Goal: Transaction & Acquisition: Purchase product/service

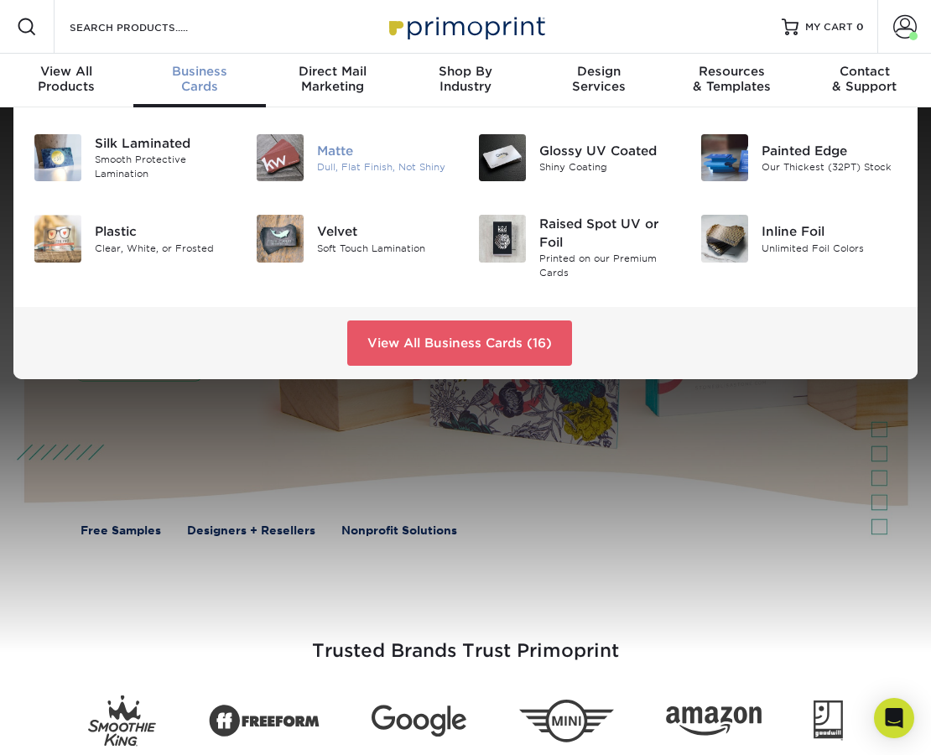
click at [275, 147] on img at bounding box center [280, 157] width 47 height 47
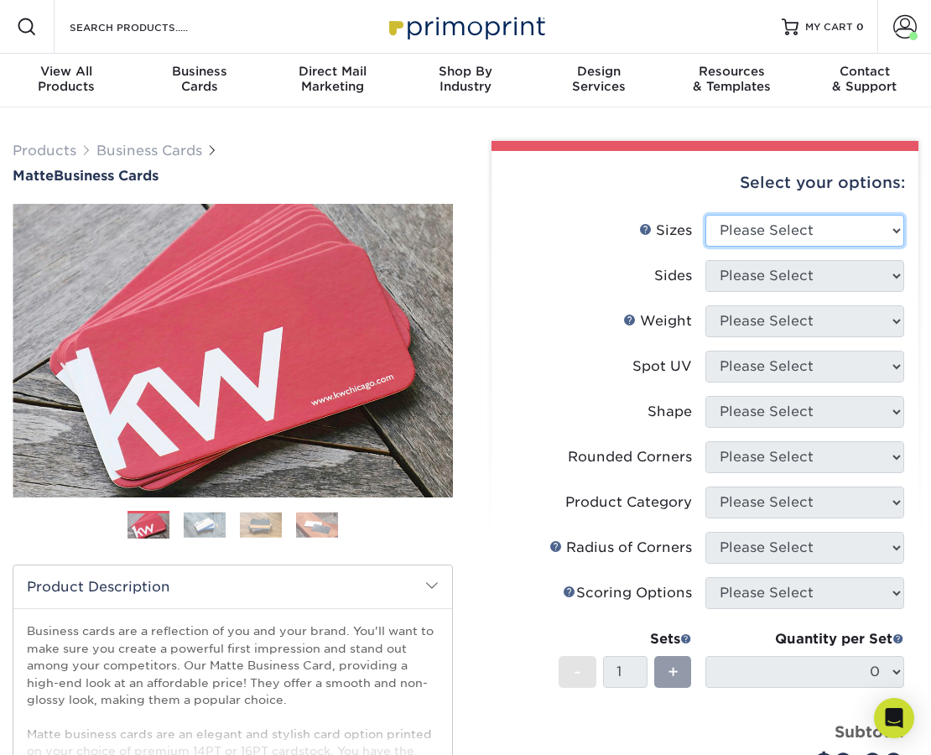
click at [847, 235] on select "Please Select 1.5" x 3.5" - Mini 1.75" x 3.5" - Mini 2" x 2" - Square 2" x 3" -…" at bounding box center [805, 231] width 200 height 32
select select "2.00x3.50"
click at [705, 215] on select "Please Select 1.5" x 3.5" - Mini 1.75" x 3.5" - Mini 2" x 2" - Square 2" x 3" -…" at bounding box center [805, 231] width 200 height 32
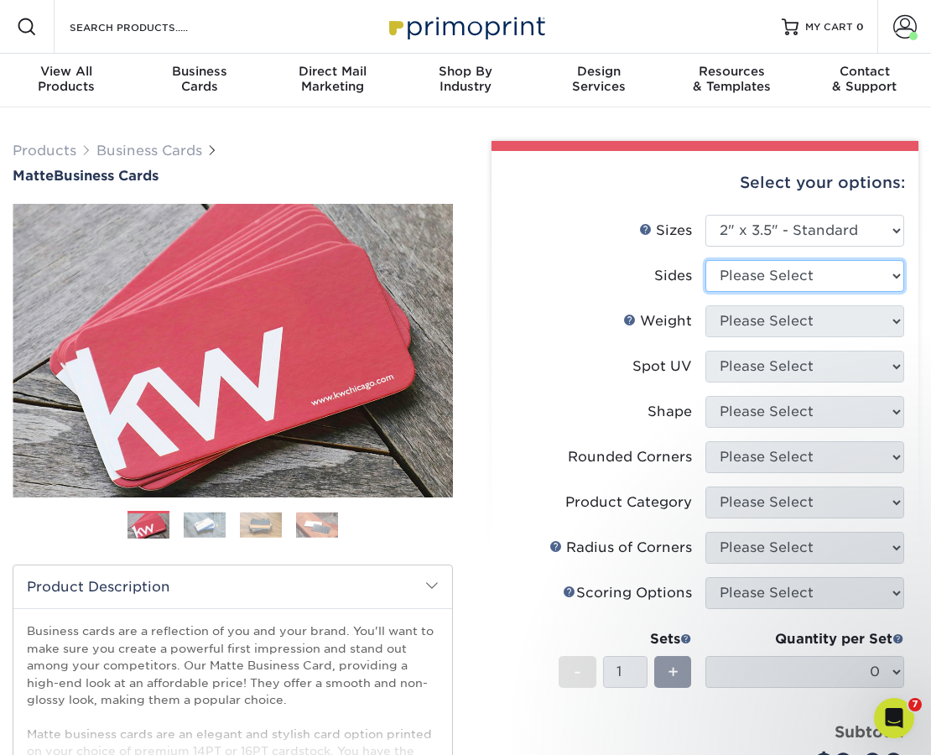
click at [789, 273] on select "Please Select Print Both Sides Print Front Only" at bounding box center [805, 276] width 200 height 32
select select "13abbda7-1d64-4f25-8bb2-c179b224825d"
click at [705, 260] on select "Please Select Print Both Sides Print Front Only" at bounding box center [805, 276] width 200 height 32
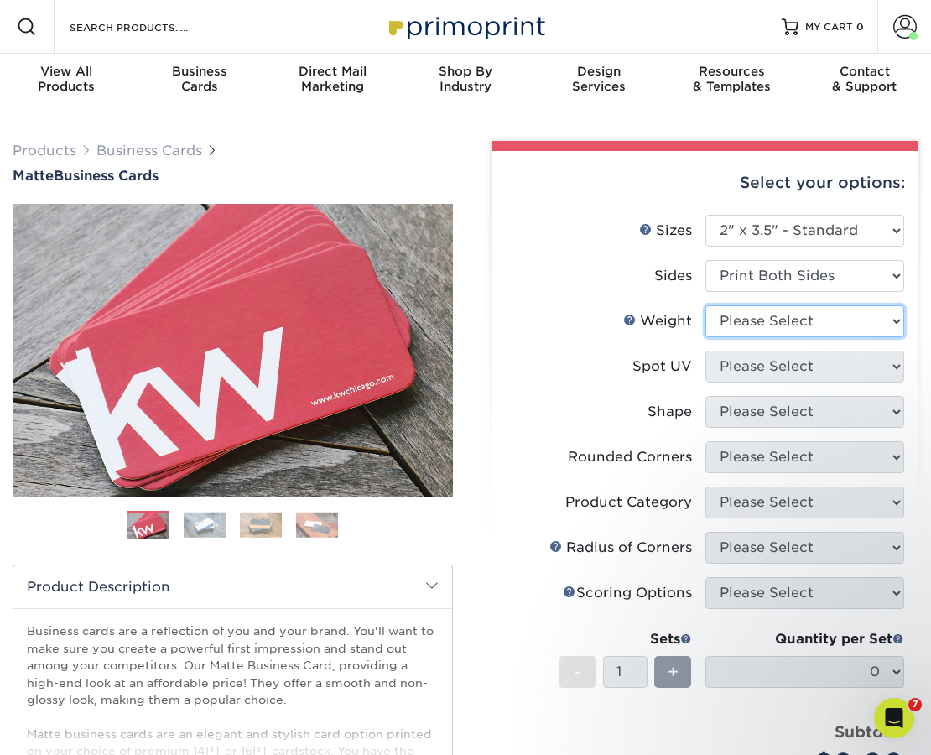
click at [757, 325] on select "Please Select 16PT 14PT" at bounding box center [805, 321] width 200 height 32
select select "16PT"
click at [705, 305] on select "Please Select 16PT 14PT" at bounding box center [805, 321] width 200 height 32
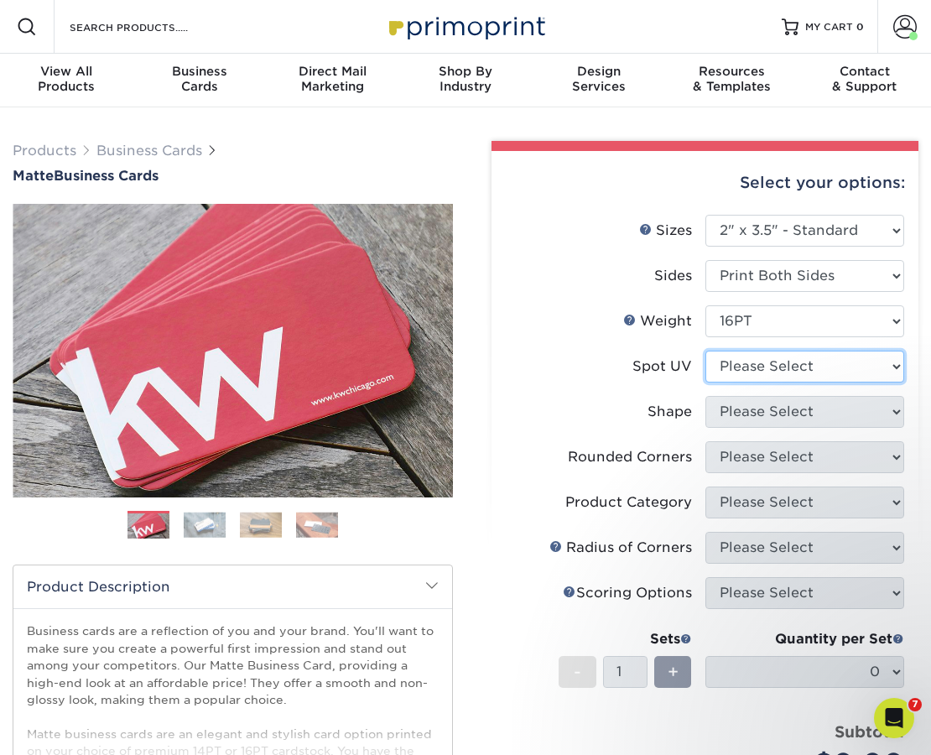
click at [732, 363] on select "Please Select No Spot UV Front and Back (Both Sides) Front Only Back Only" at bounding box center [805, 367] width 200 height 32
select select "3"
click at [705, 351] on select "Please Select No Spot UV Front and Back (Both Sides) Front Only Back Only" at bounding box center [805, 367] width 200 height 32
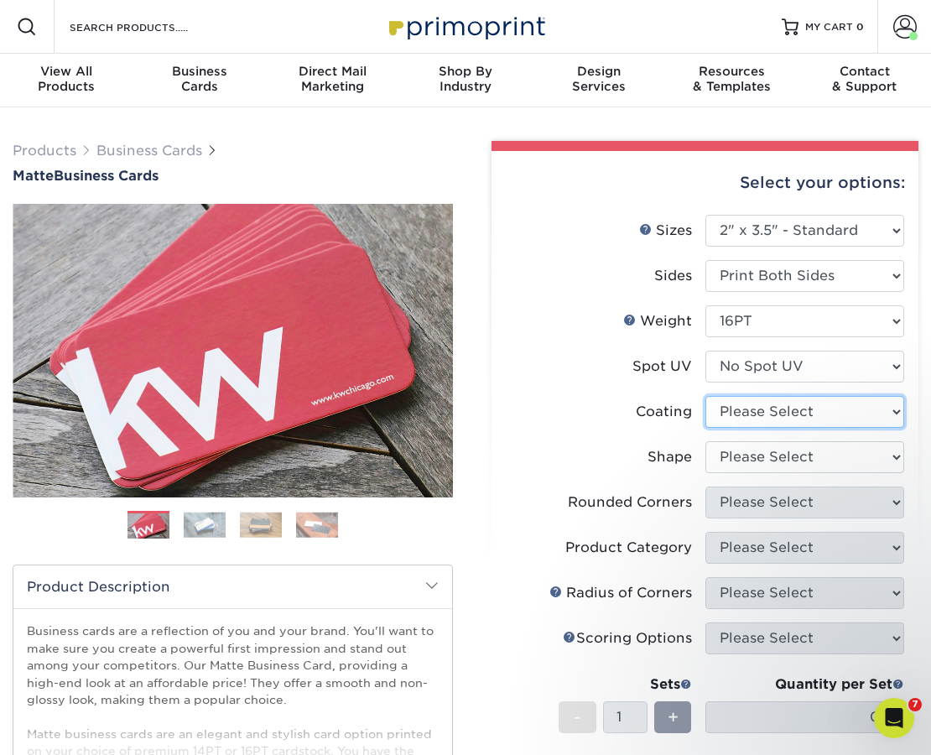
click at [719, 412] on select at bounding box center [805, 412] width 200 height 32
select select "121bb7b5-3b4d-429f-bd8d-bbf80e953313"
click at [705, 396] on select at bounding box center [805, 412] width 200 height 32
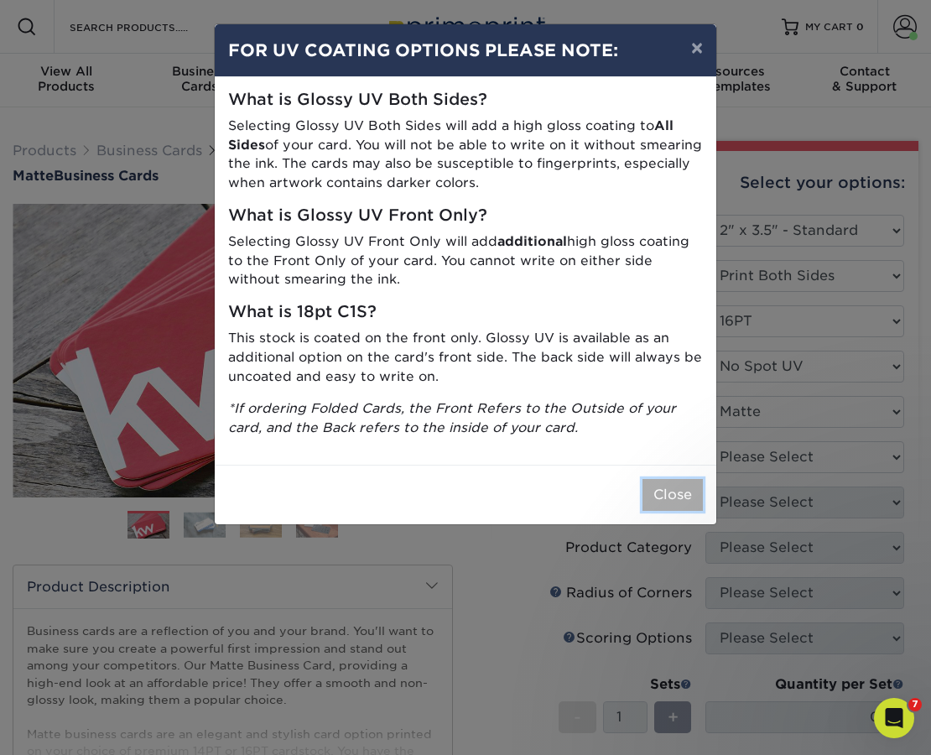
click at [676, 492] on button "Close" at bounding box center [673, 495] width 60 height 32
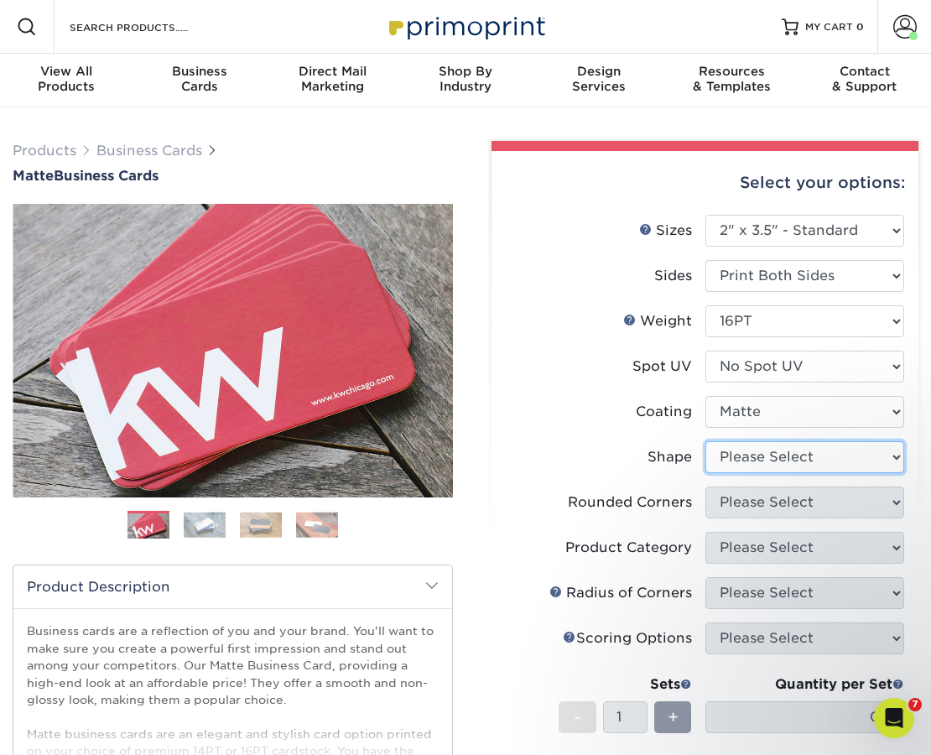
click at [897, 455] on select "Please Select Standard Oval" at bounding box center [805, 457] width 200 height 32
select select "standard"
click at [705, 441] on select "Please Select Standard Oval" at bounding box center [805, 457] width 200 height 32
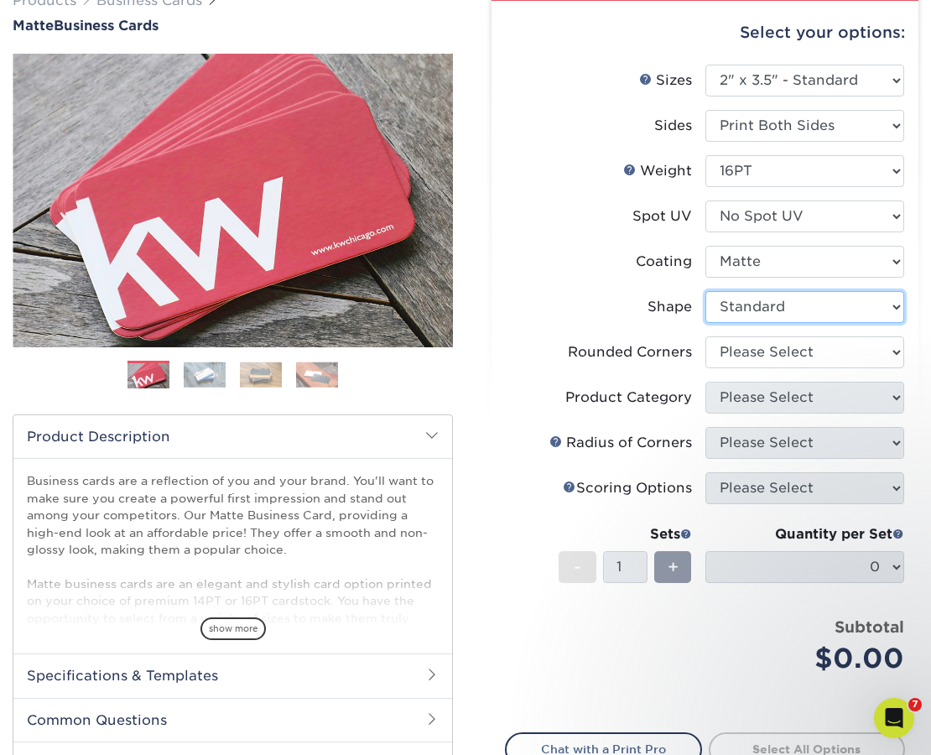
scroll to position [160, 0]
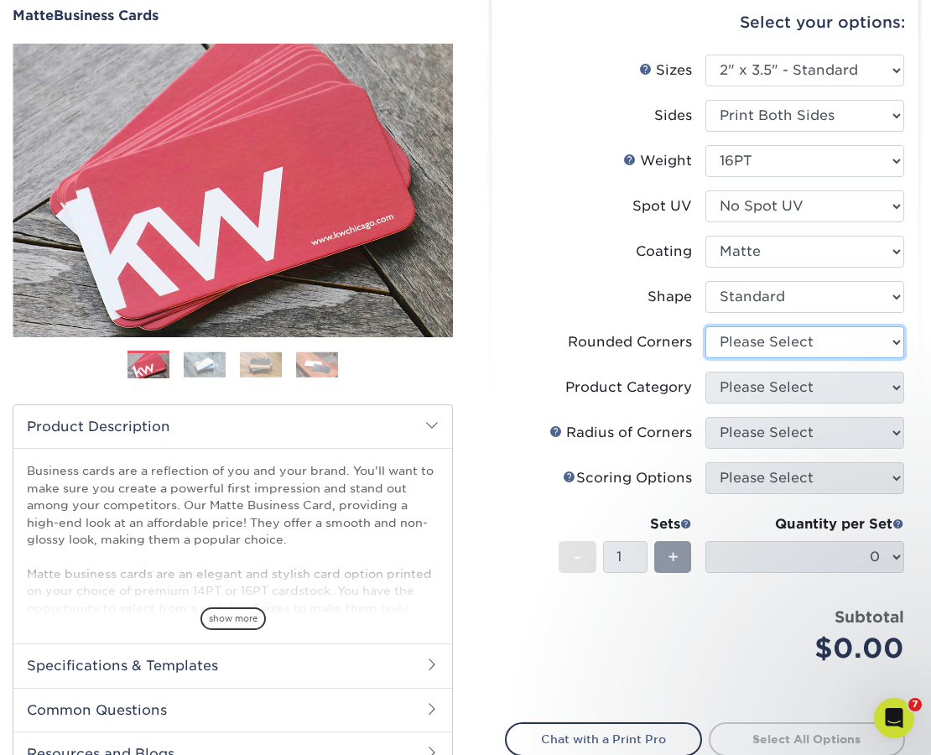
click at [896, 346] on select "Please Select Yes - Round 2 Corners Yes - Round 4 Corners No" at bounding box center [805, 342] width 200 height 32
select select "0"
click at [705, 326] on select "Please Select Yes - Round 2 Corners Yes - Round 4 Corners No" at bounding box center [805, 342] width 200 height 32
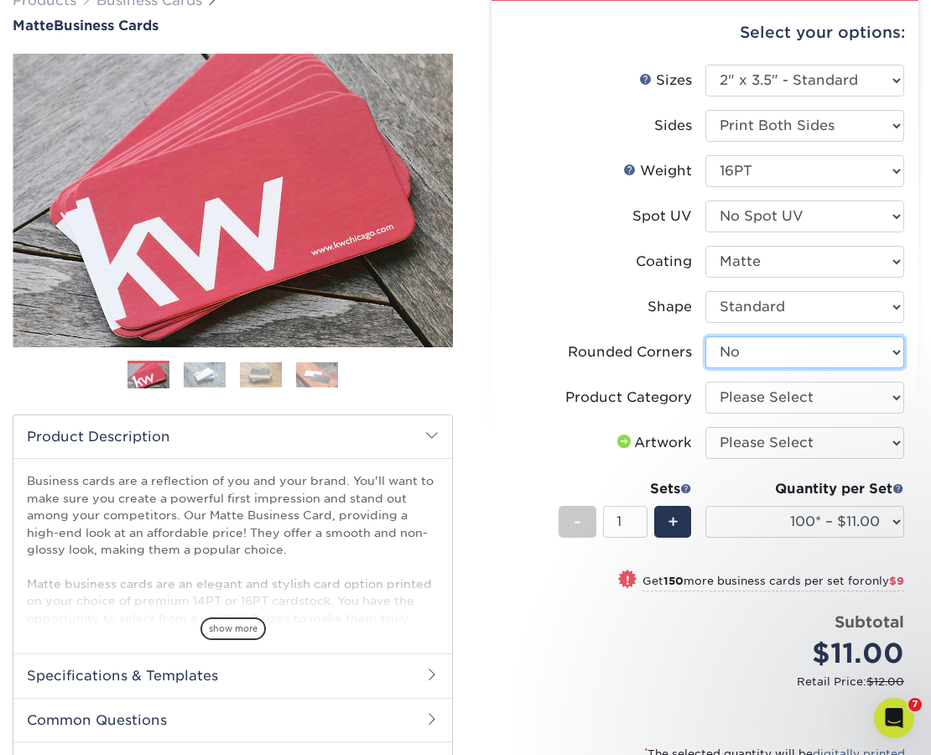
scroll to position [147, 0]
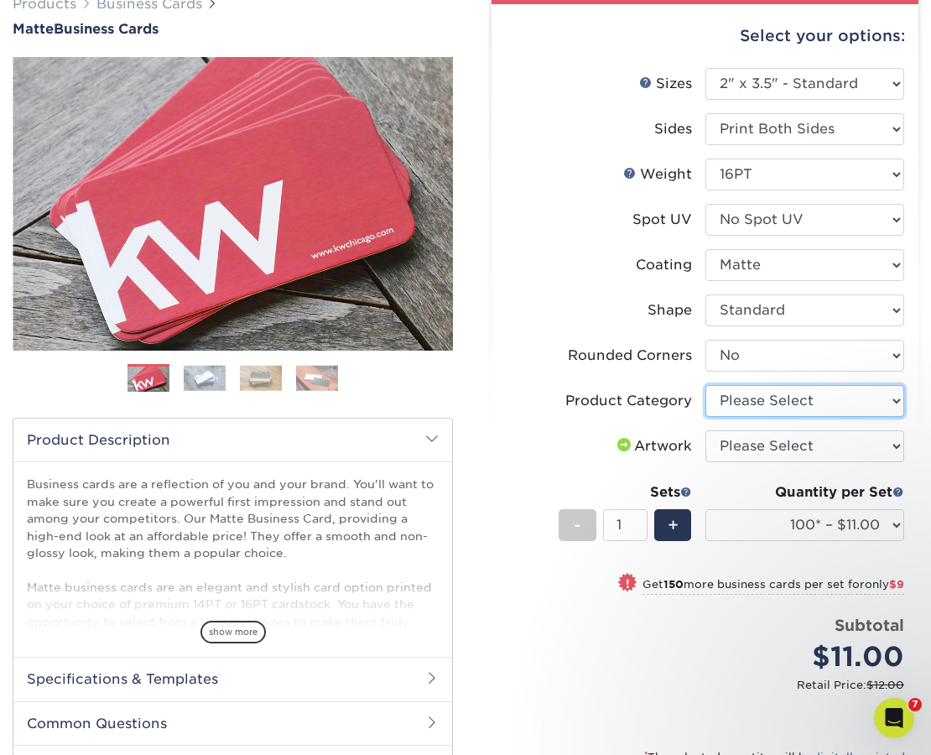
click at [897, 403] on select "Please Select Business Cards" at bounding box center [805, 401] width 200 height 32
select select "3b5148f1-0588-4f88-a218-97bcfdce65c1"
click at [705, 385] on select "Please Select Business Cards" at bounding box center [805, 401] width 200 height 32
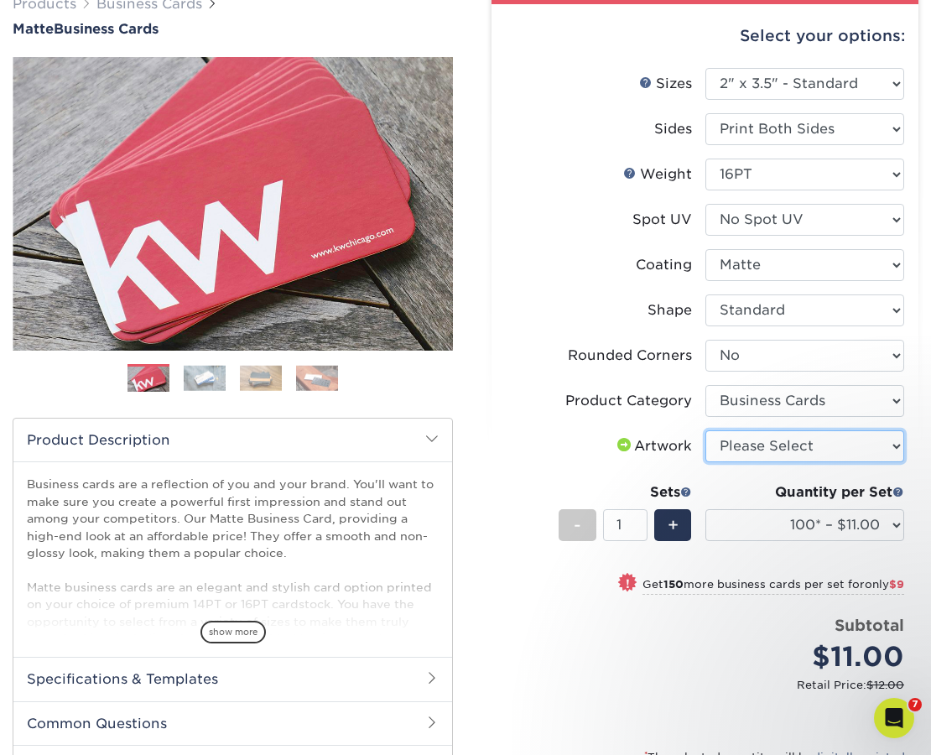
click at [896, 445] on select "Please Select I will upload files I need a design - $100" at bounding box center [805, 446] width 200 height 32
select select "upload"
click at [705, 430] on select "Please Select I will upload files I need a design - $100" at bounding box center [805, 446] width 200 height 32
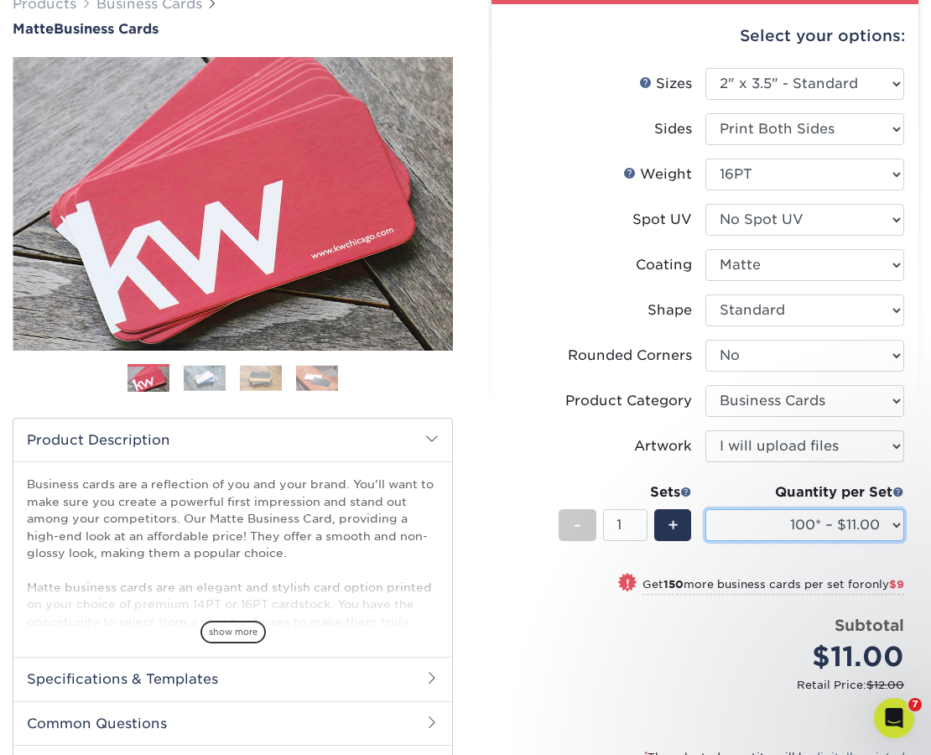
click at [899, 524] on select "100* – $11.00 250* – $20.00 500 – $39.00 1000 – $49.00 2500 – $87.00 5000 – $16…" at bounding box center [805, 525] width 200 height 32
select select "1000 – $49.00"
click at [705, 509] on select "100* – $11.00 250* – $20.00 500 – $39.00 1000 – $49.00 2500 – $87.00 5000 – $16…" at bounding box center [805, 525] width 200 height 32
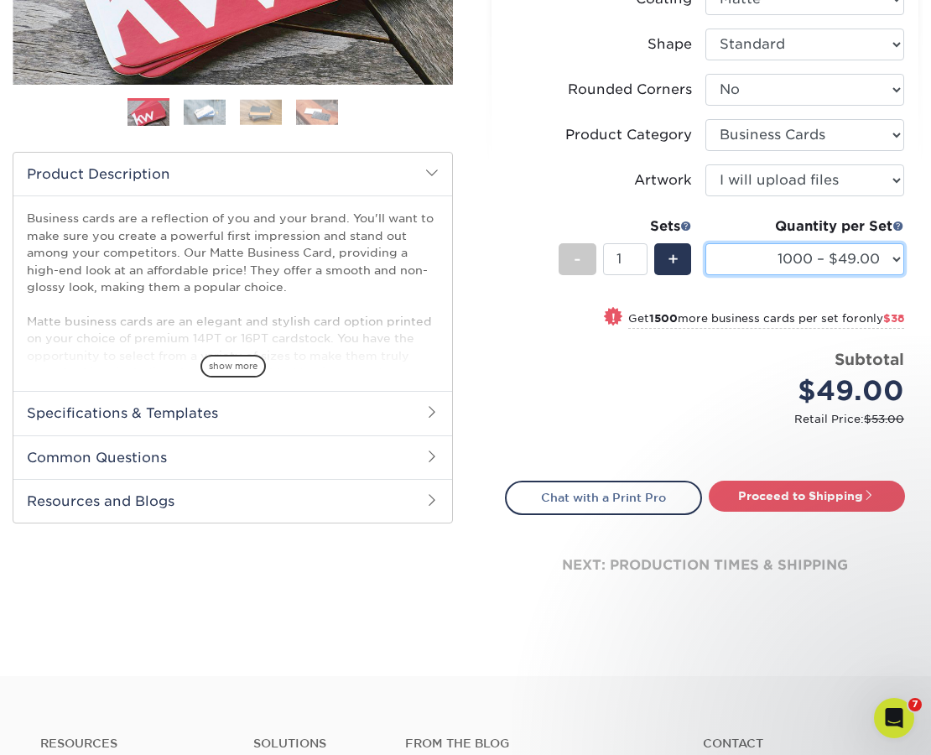
scroll to position [420, 0]
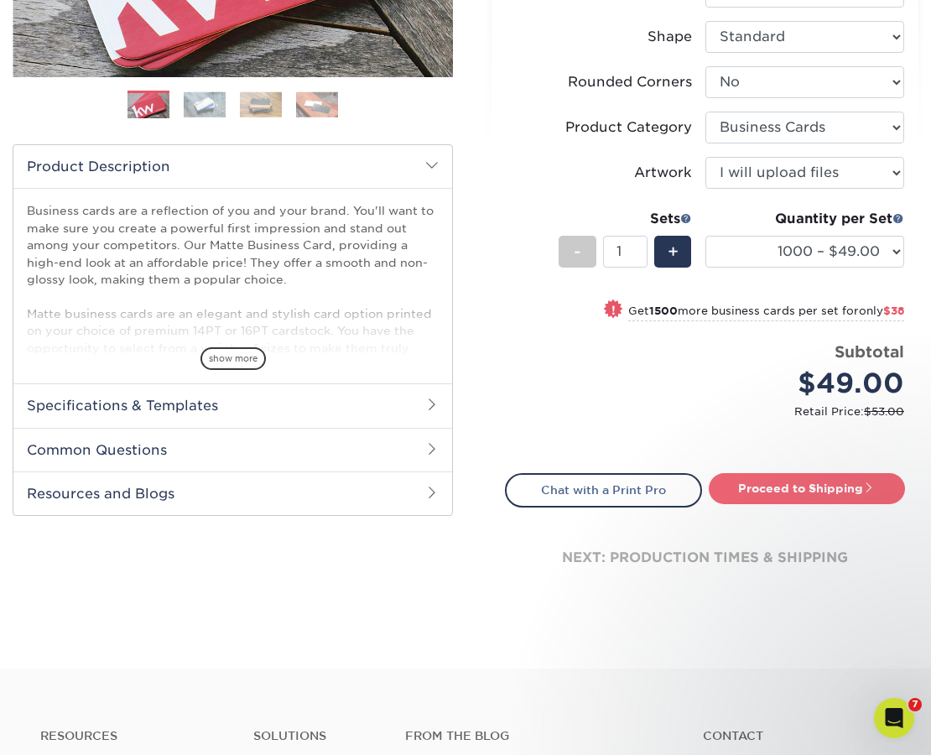
click at [804, 488] on link "Proceed to Shipping" at bounding box center [807, 488] width 197 height 30
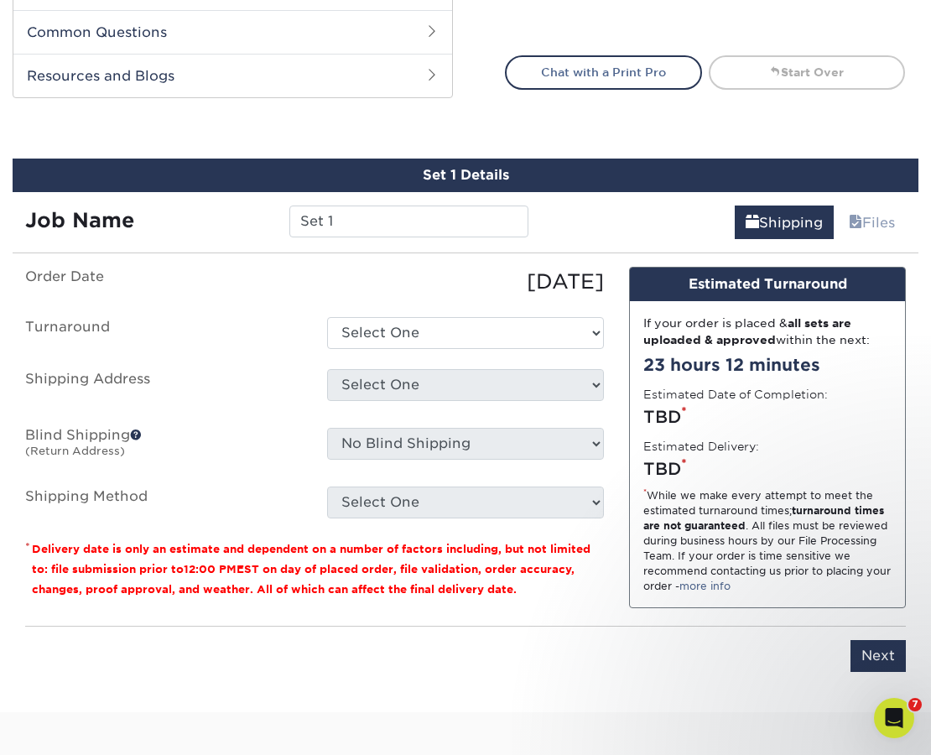
scroll to position [939, 0]
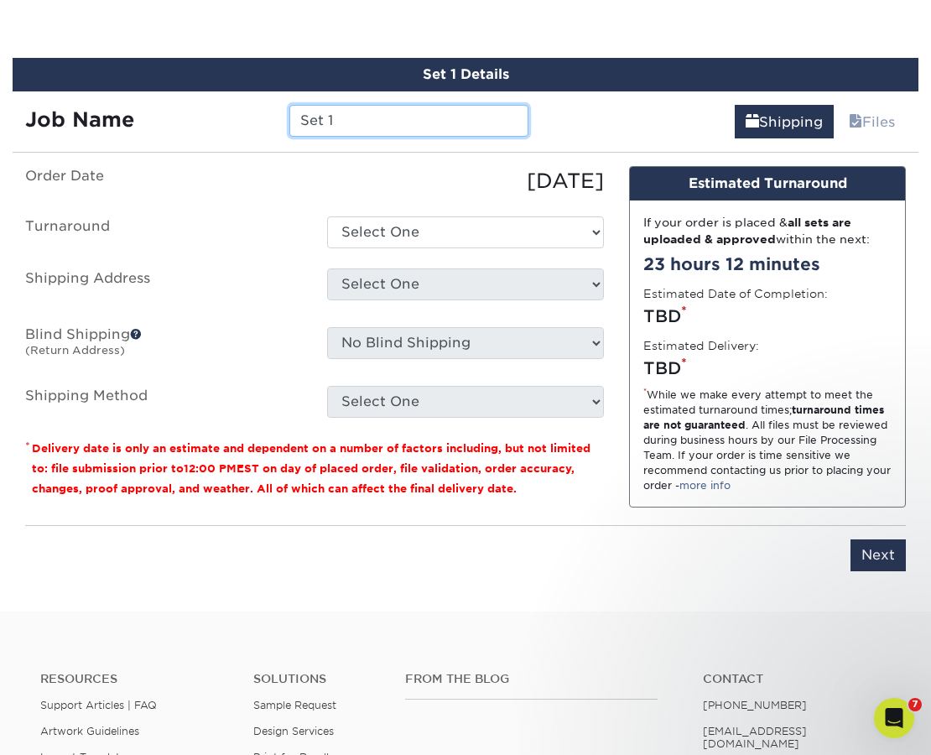
click at [385, 116] on input "Set 1" at bounding box center [408, 121] width 239 height 32
click at [384, 116] on input "Set 1" at bounding box center [408, 121] width 239 height 32
type input "[PERSON_NAME] - Business Cards 1000qty"
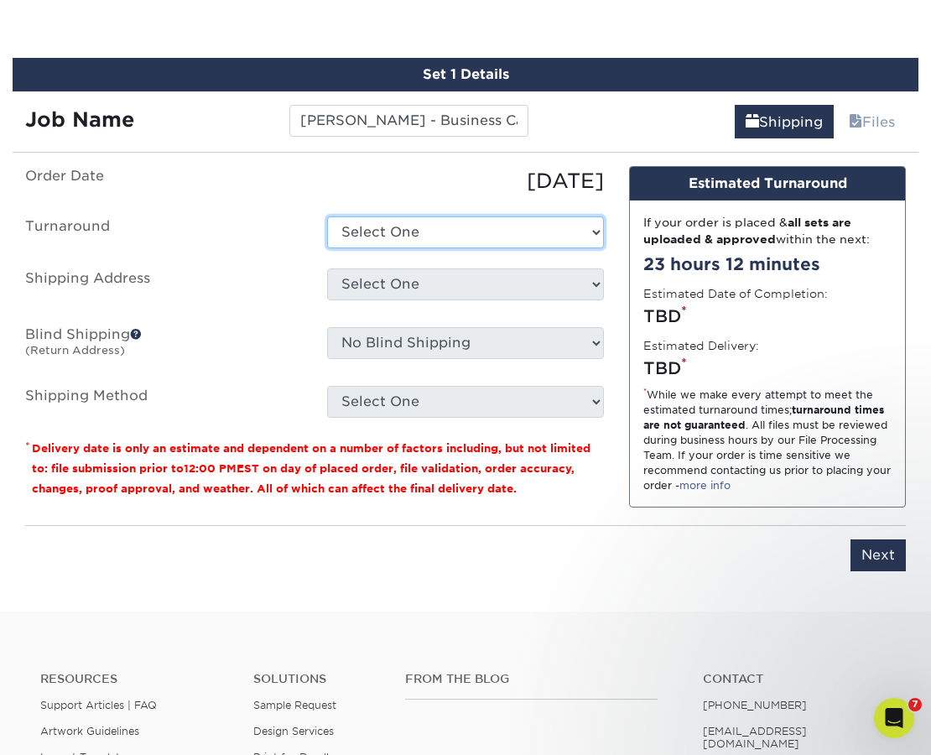
click at [405, 230] on select "Select One 2-4 Business Days 2 Day Next Business Day" at bounding box center [465, 232] width 277 height 32
select select "2167d3a5-02fc-4384-86ce-e339e30b5e03"
click at [327, 216] on select "Select One 2-4 Business Days 2 Day Next Business Day" at bounding box center [465, 232] width 277 height 32
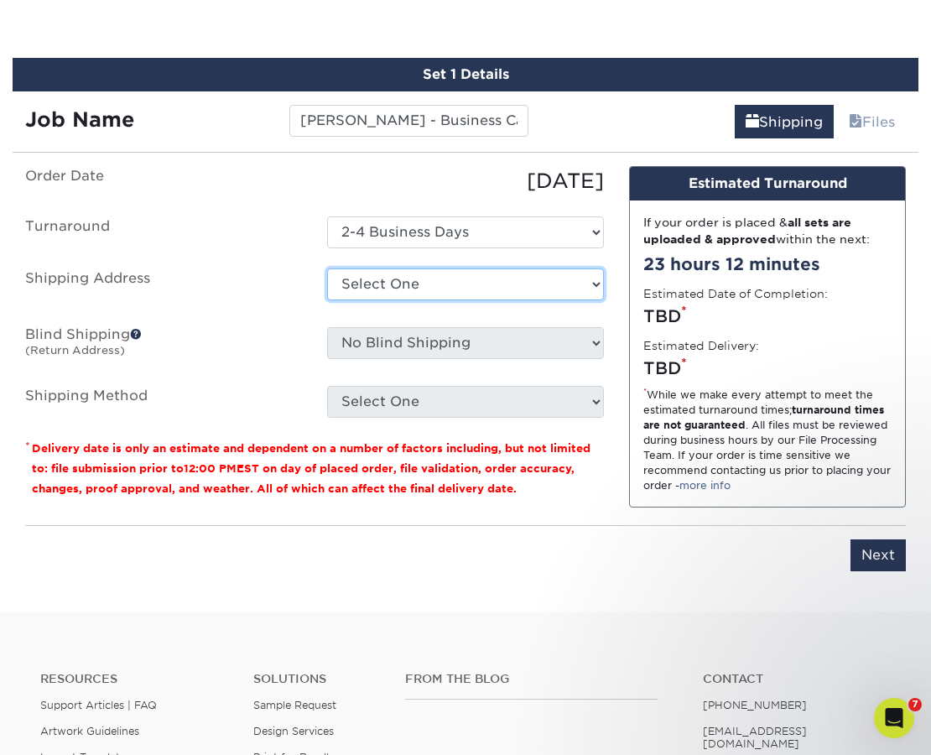
click at [390, 282] on select "Select One 89 Gage Blvd Andrea Angela Angela C21 C21-TC Q Home Loans Rachael Ho…" at bounding box center [465, 284] width 277 height 32
select select "46082"
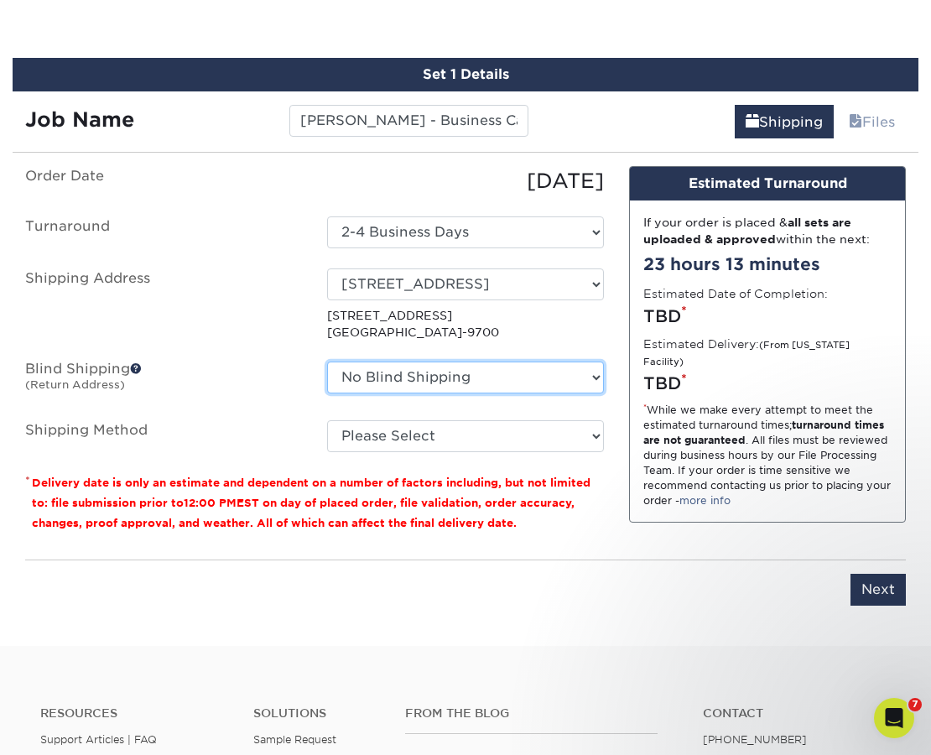
click at [593, 372] on select "No Blind Shipping 89 Gage Blvd Andrea Angela Angela C21 C21-TC Q Home Loans Rac…" at bounding box center [465, 378] width 277 height 32
select select "46082"
click at [327, 362] on select "No Blind Shipping 89 Gage Blvd Andrea Angela Angela C21 C21-TC Q Home Loans Rac…" at bounding box center [465, 378] width 277 height 32
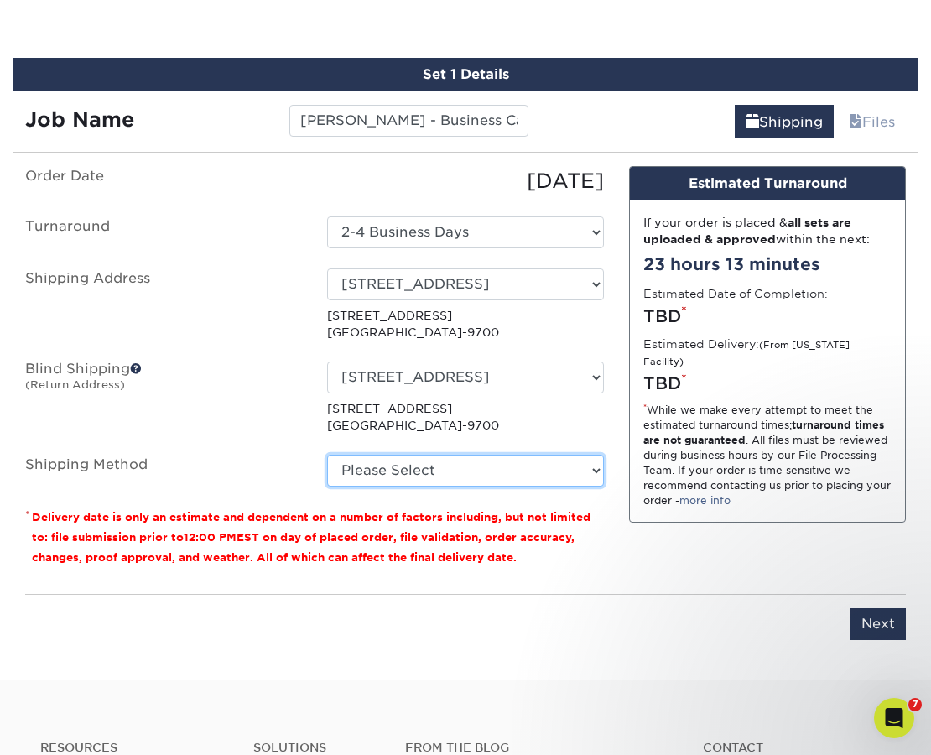
click at [598, 470] on select "Please Select Ground Shipping (+$8.96) 3 Day Shipping Service (+$15.58) 2 Day A…" at bounding box center [465, 471] width 277 height 32
select select "03"
click at [327, 455] on select "Please Select Ground Shipping (+$8.96) 3 Day Shipping Service (+$15.58) 2 Day A…" at bounding box center [465, 471] width 277 height 32
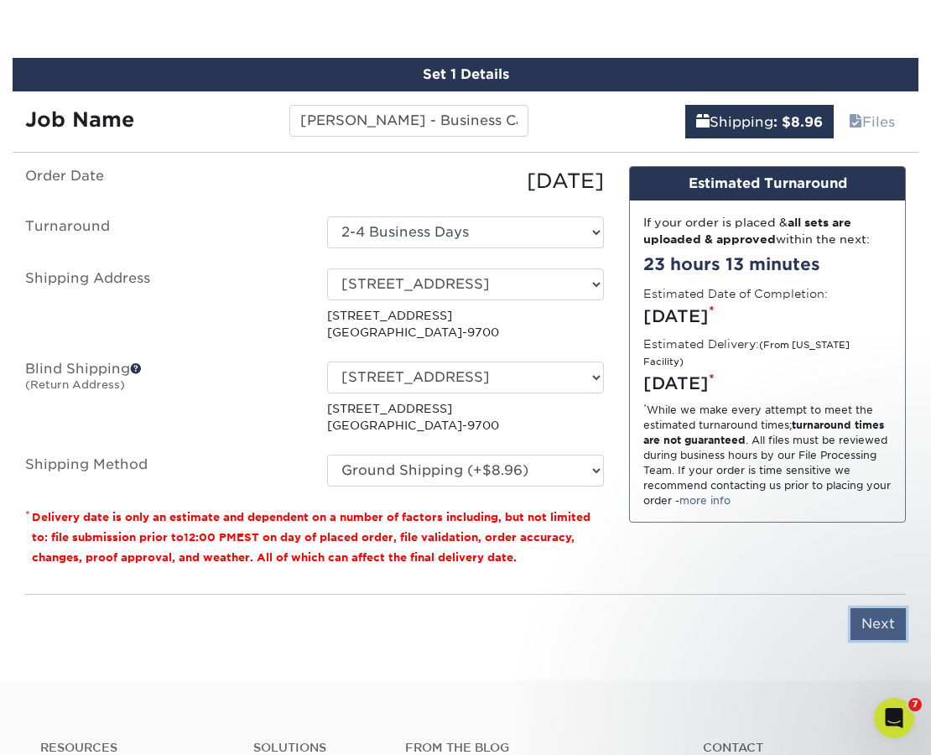
click at [868, 615] on input "Next" at bounding box center [878, 624] width 55 height 32
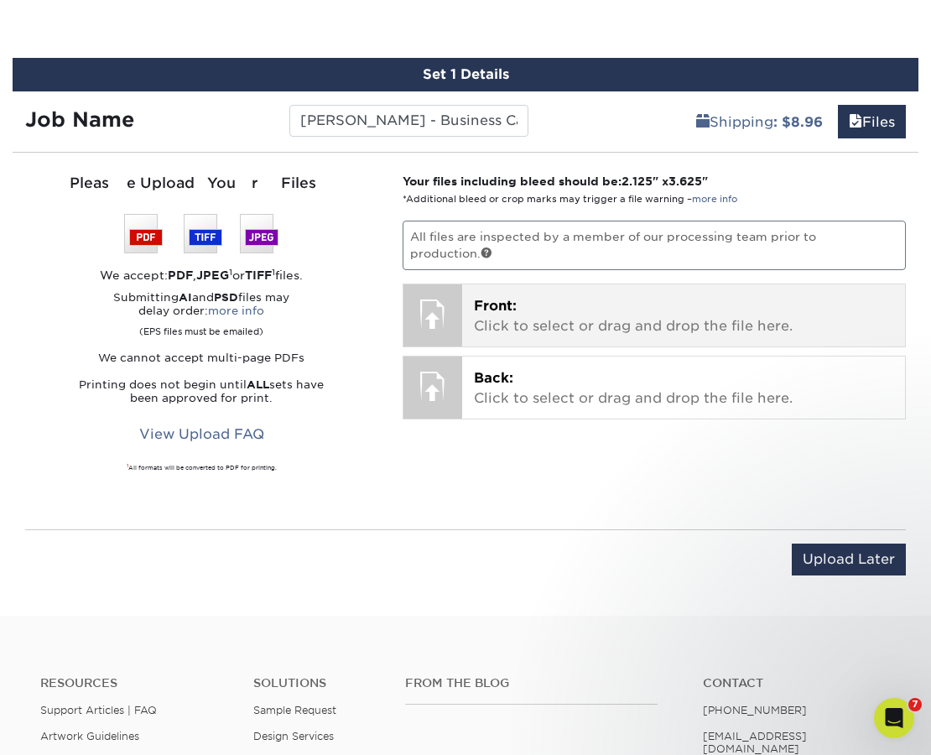
click at [581, 304] on p "Front: Click to select or drag and drop the file here." at bounding box center [683, 316] width 419 height 40
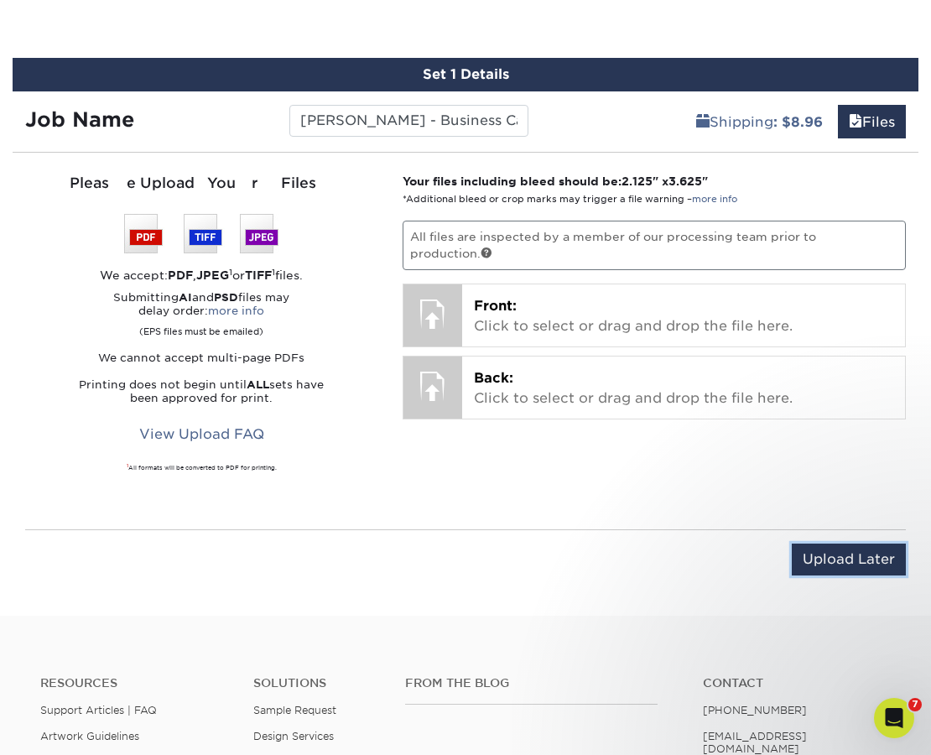
click at [807, 560] on input "Upload Later" at bounding box center [849, 560] width 114 height 32
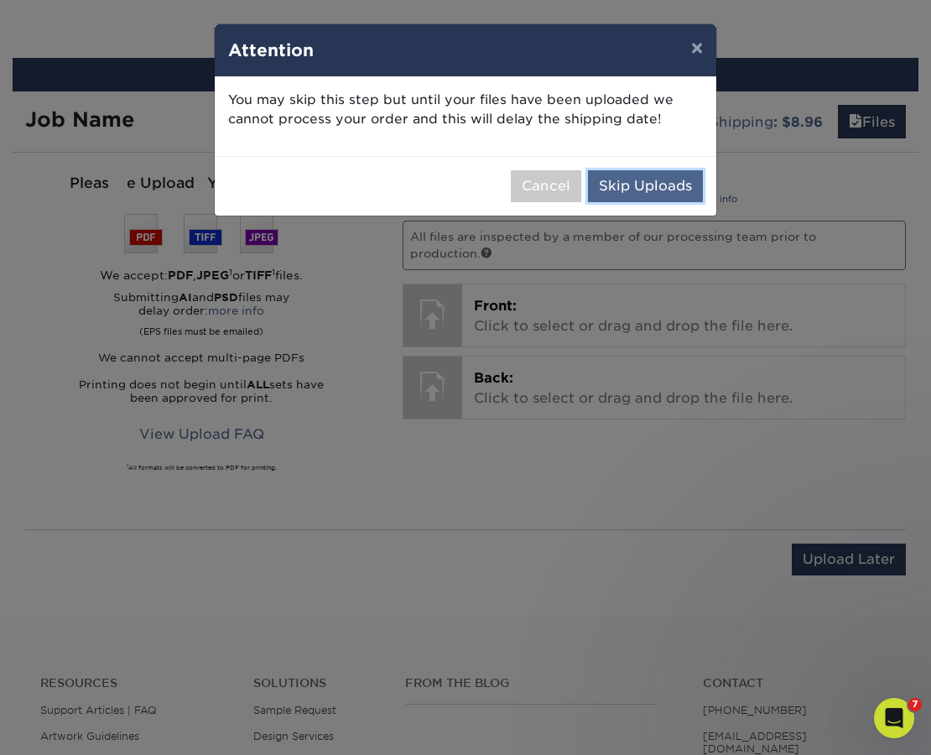
click at [634, 186] on button "Skip Uploads" at bounding box center [645, 186] width 115 height 32
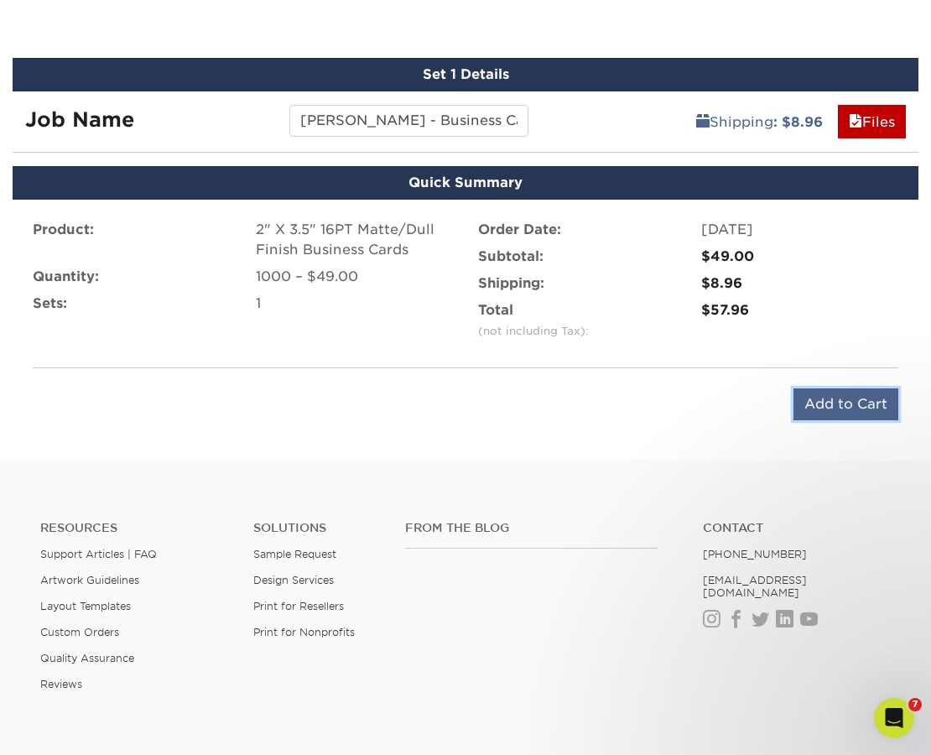
click at [841, 408] on input "Add to Cart" at bounding box center [846, 404] width 105 height 32
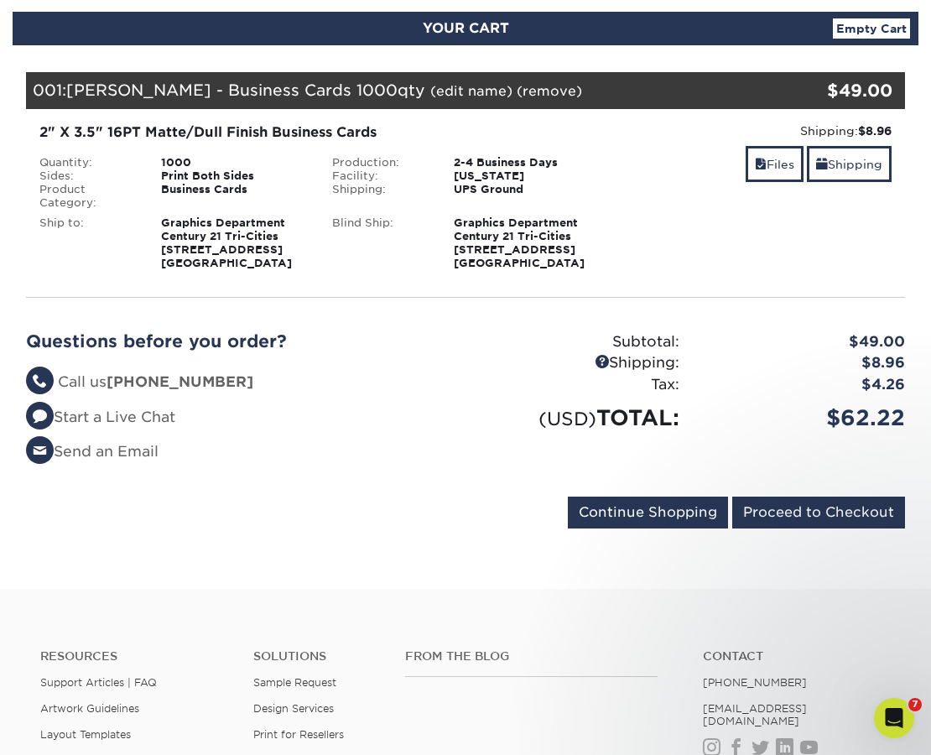
scroll to position [184, 0]
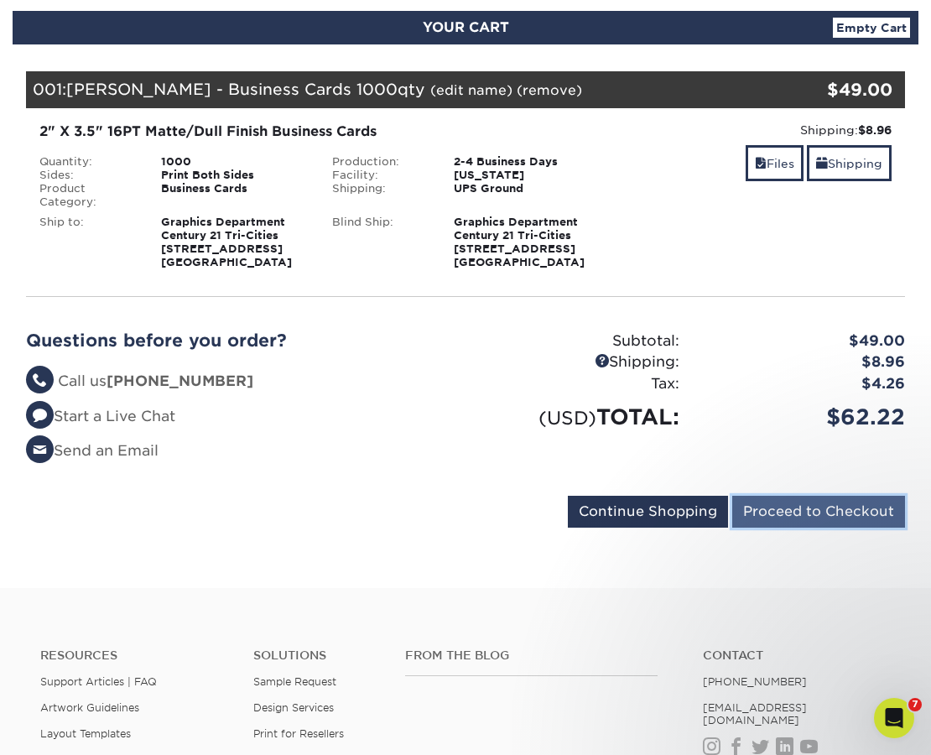
click at [817, 512] on input "Proceed to Checkout" at bounding box center [818, 512] width 173 height 32
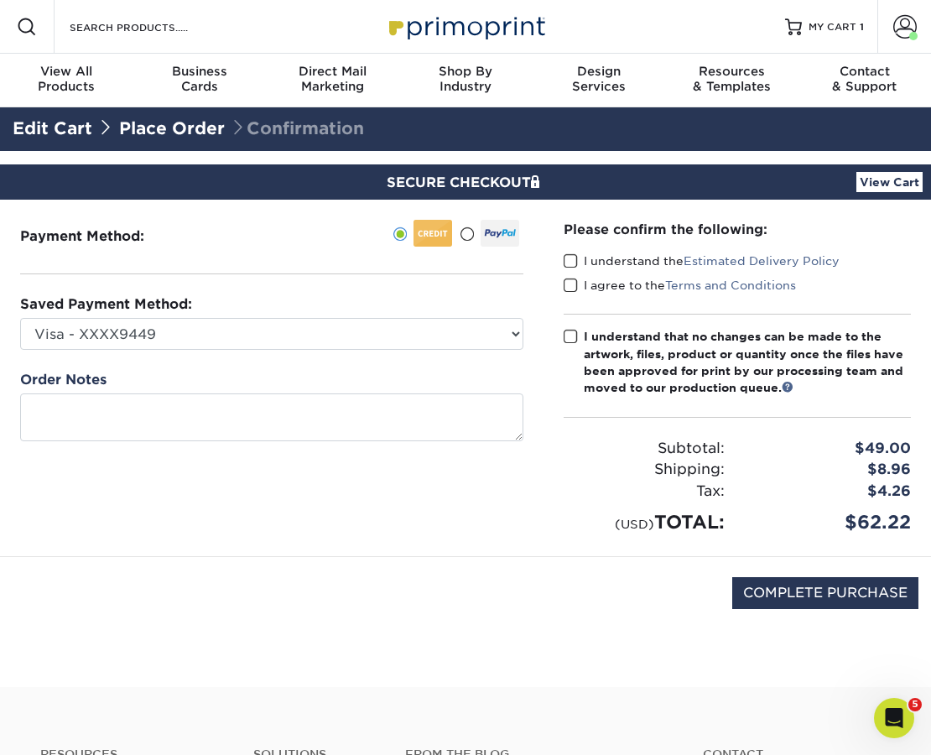
click at [567, 258] on span at bounding box center [571, 261] width 14 height 16
click at [0, 0] on input "I understand the Estimated Delivery Policy" at bounding box center [0, 0] width 0 height 0
click at [575, 287] on span at bounding box center [571, 286] width 14 height 16
click at [0, 0] on input "I agree to the Terms and Conditions" at bounding box center [0, 0] width 0 height 0
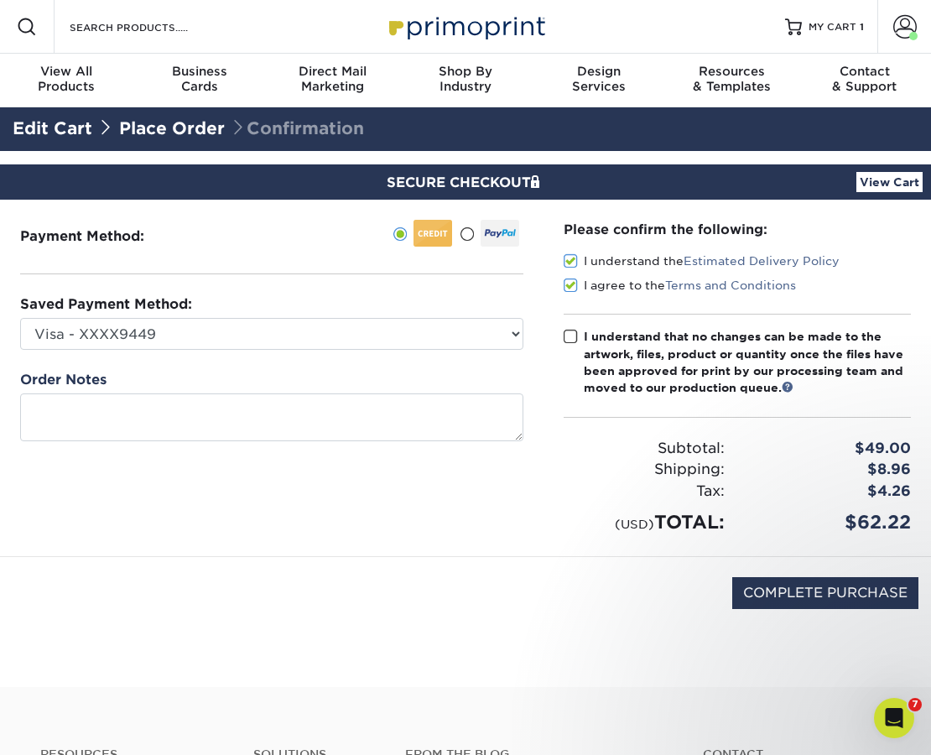
click at [571, 335] on span at bounding box center [571, 337] width 14 height 16
click at [0, 0] on input "I understand that no changes can be made to the artwork, files, product or quan…" at bounding box center [0, 0] width 0 height 0
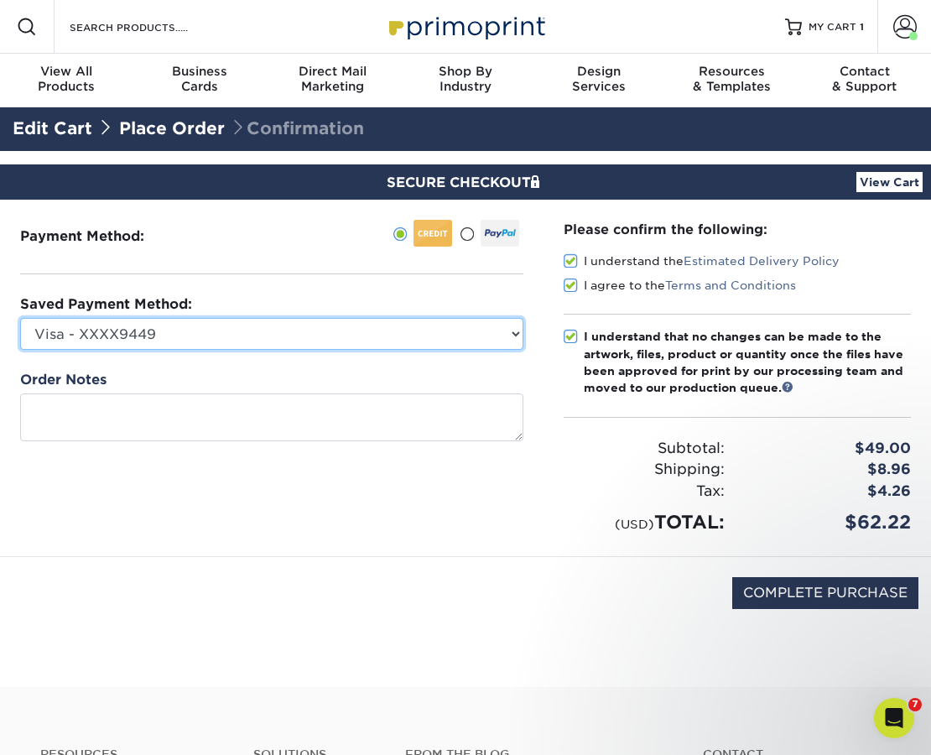
click at [516, 341] on select "Visa - XXXX9449 Visa - XXXX9537 Visa - XXXX7290 Visa - XXXX7290 Visa - XXXX9813…" at bounding box center [271, 334] width 503 height 32
select select "70544"
click at [20, 318] on select "Visa - XXXX9449 Visa - XXXX9537 Visa - XXXX7290 Visa - XXXX7290 Visa - XXXX9813…" at bounding box center [271, 334] width 503 height 32
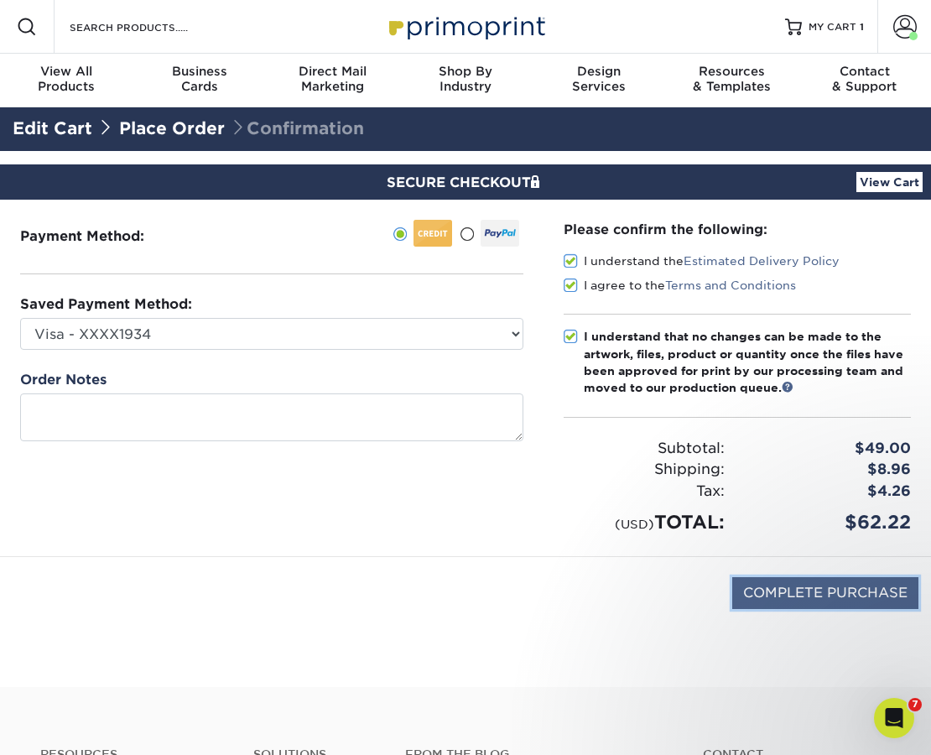
click at [855, 601] on input "COMPLETE PURCHASE" at bounding box center [825, 593] width 186 height 32
type input "PROCESSING, PLEASE WAIT..."
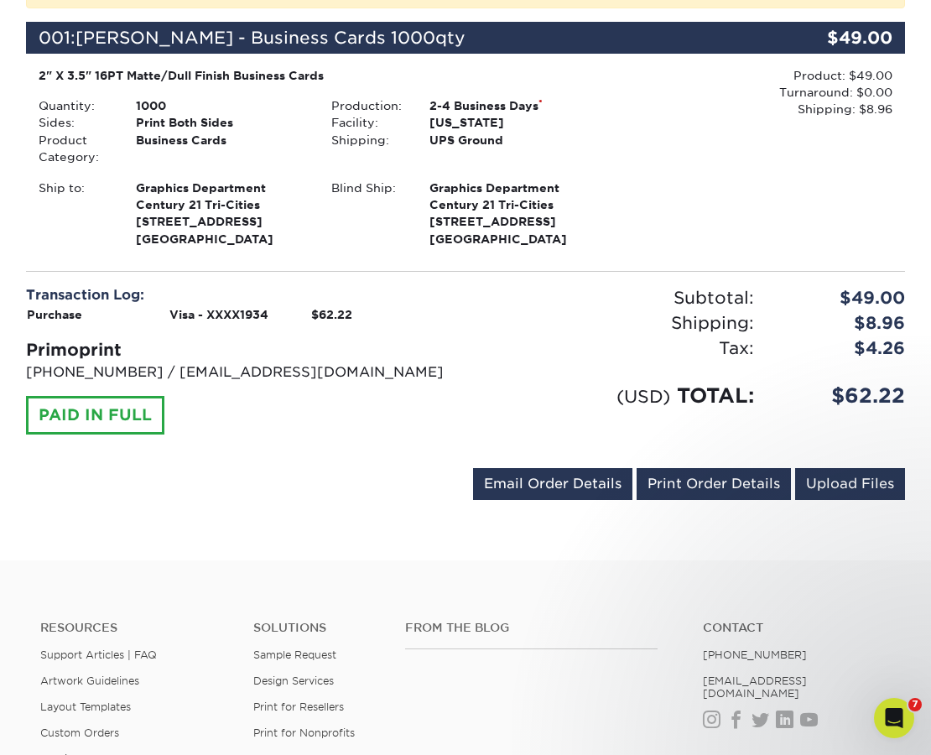
scroll to position [442, 0]
